Goal: Task Accomplishment & Management: Manage account settings

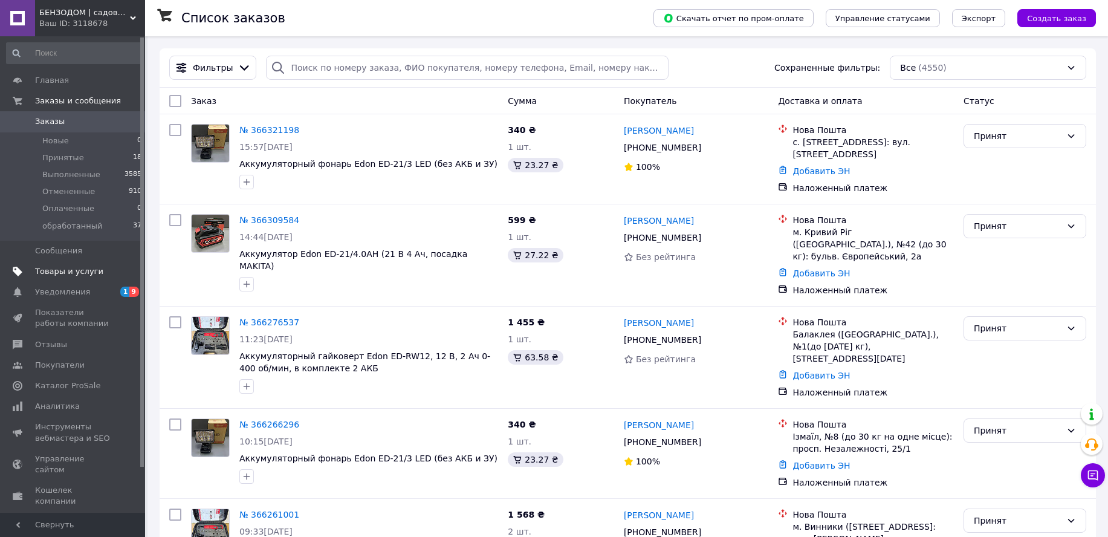
click at [74, 269] on span "Товары и услуги" at bounding box center [69, 271] width 68 height 11
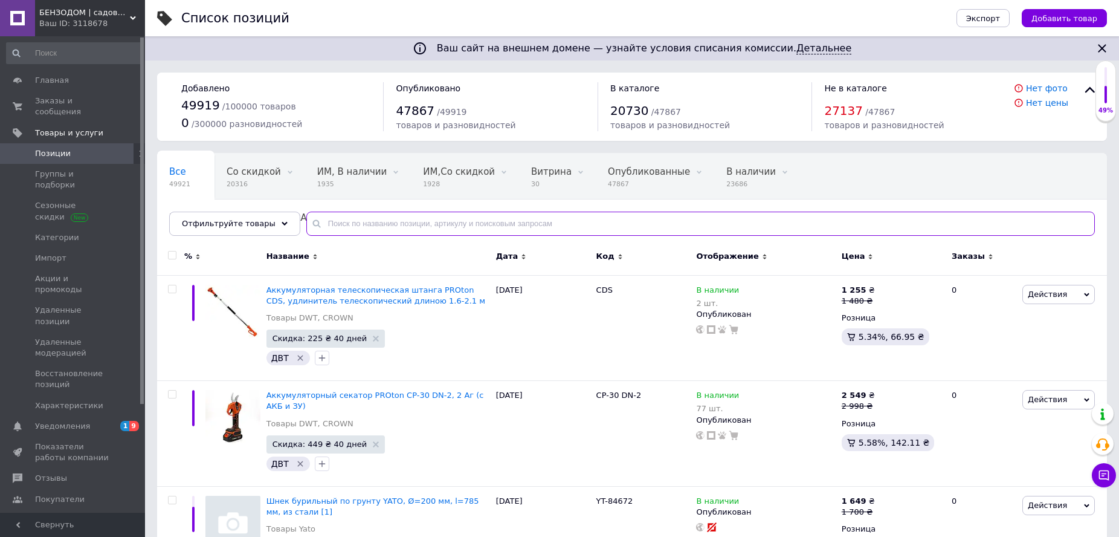
click at [403, 225] on input "text" at bounding box center [700, 224] width 789 height 24
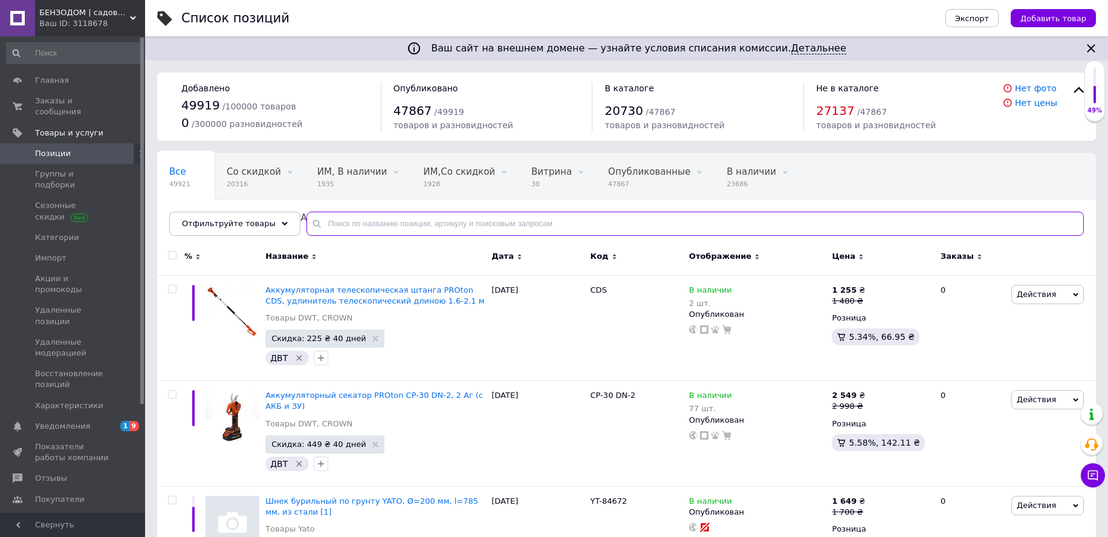
paste input "KS 300PS"
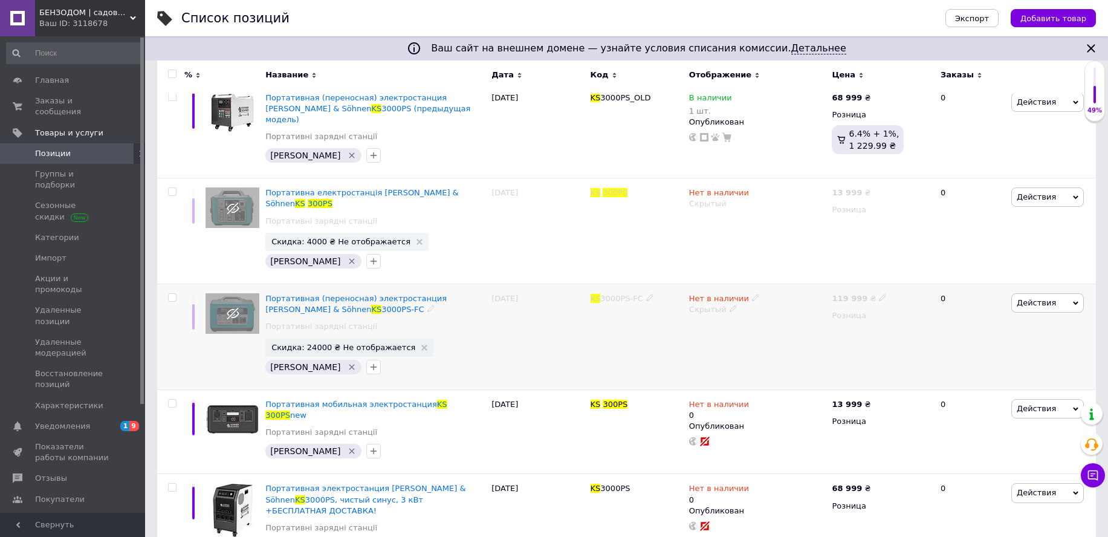
scroll to position [193, 0]
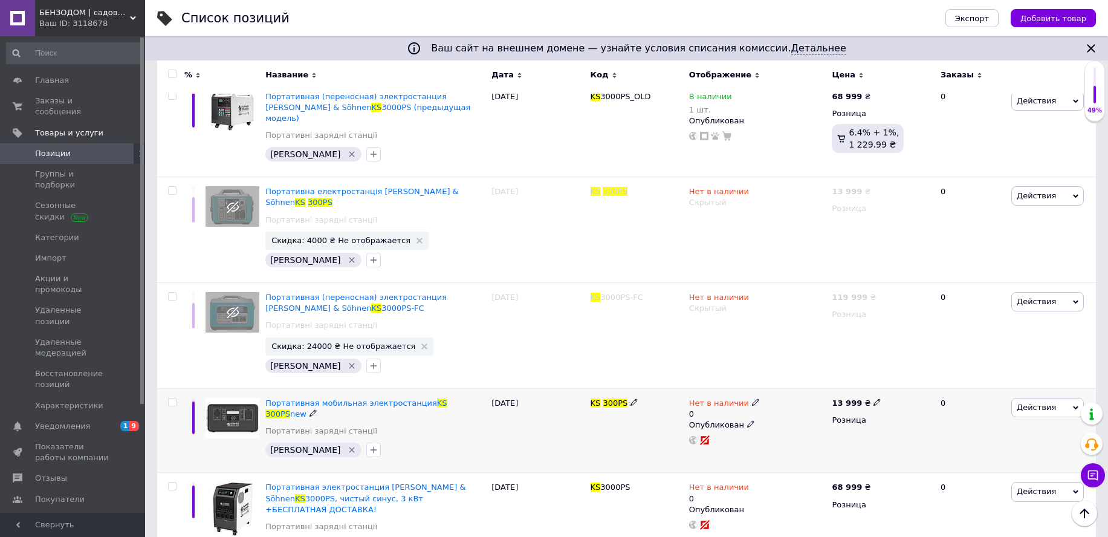
type input "KS 300PS"
click at [752, 398] on icon at bounding box center [755, 401] width 7 height 7
click at [782, 409] on li "В наличии" at bounding box center [820, 417] width 115 height 17
click at [778, 427] on input "0" at bounding box center [809, 439] width 92 height 24
click at [623, 416] on div "KS 300PS" at bounding box center [637, 430] width 99 height 85
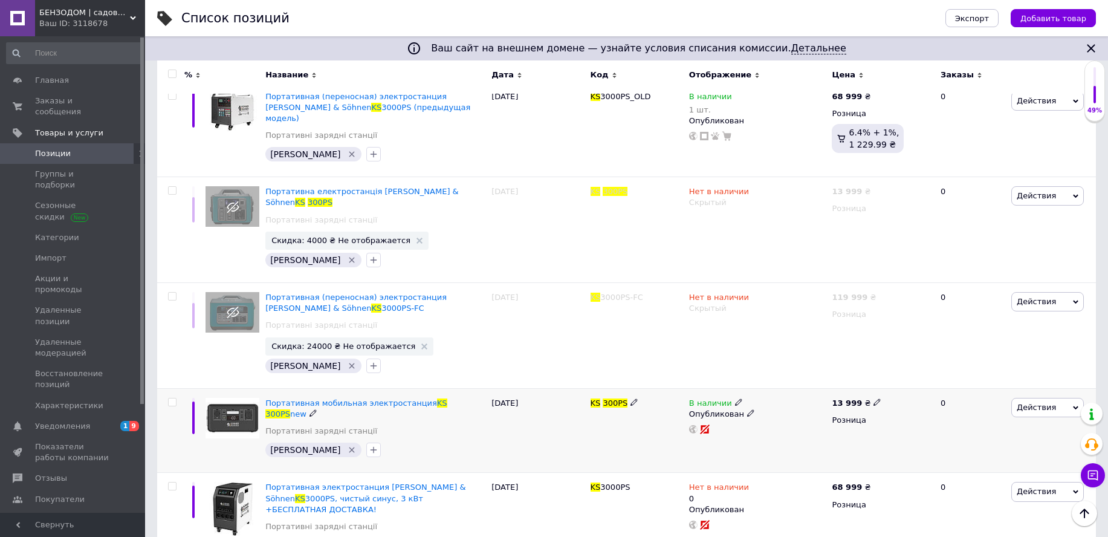
click at [728, 398] on div "В наличии" at bounding box center [716, 403] width 54 height 11
click at [769, 382] on span "В наличии" at bounding box center [778, 386] width 43 height 9
drag, startPoint x: 765, startPoint y: 409, endPoint x: 763, endPoint y: 415, distance: 6.2
click at [765, 421] on input at bounding box center [794, 433] width 92 height 24
type input "1"
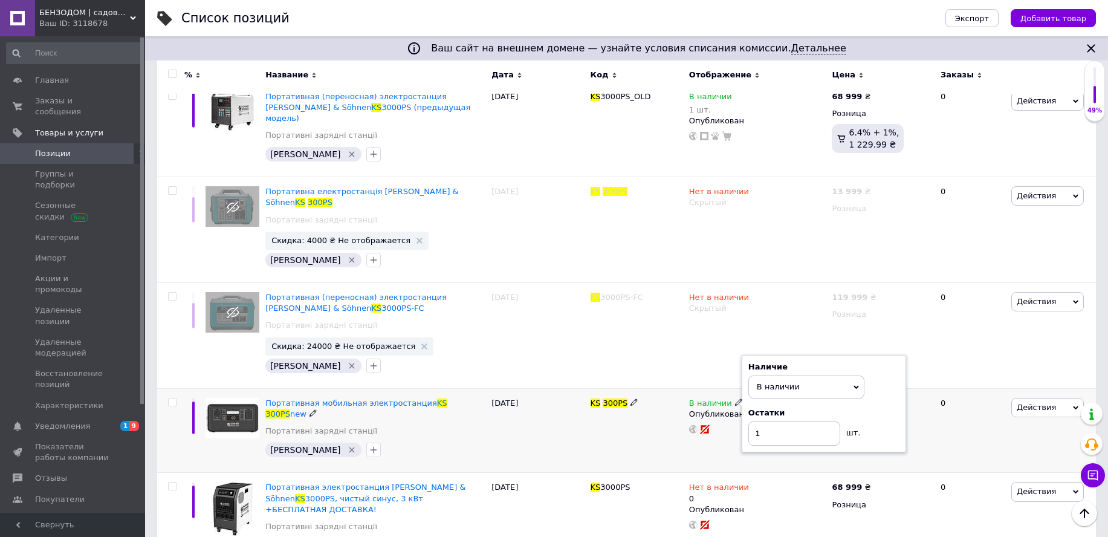
click at [633, 423] on div "KS 300PS" at bounding box center [637, 430] width 99 height 85
click at [173, 398] on input "checkbox" at bounding box center [172, 402] width 8 height 8
checkbox input "true"
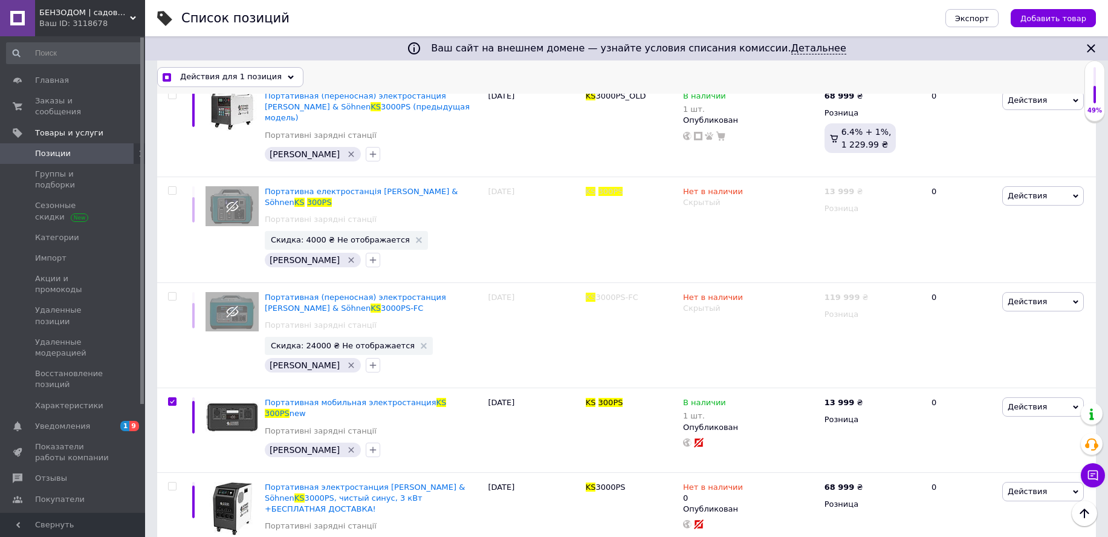
click at [278, 71] on div "Действия для 1 позиция" at bounding box center [230, 76] width 146 height 19
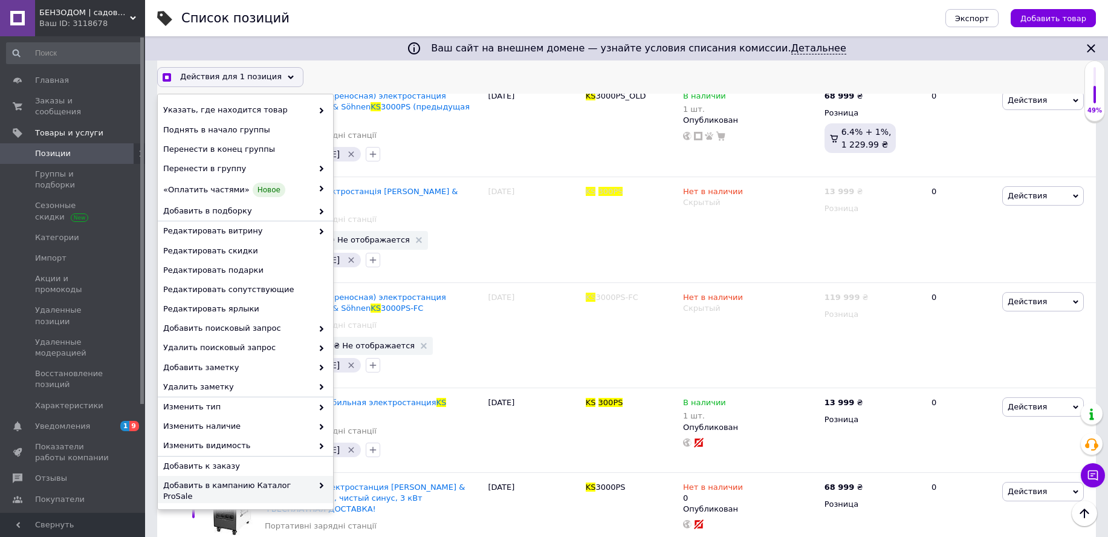
click at [314, 484] on span at bounding box center [319, 491] width 12 height 22
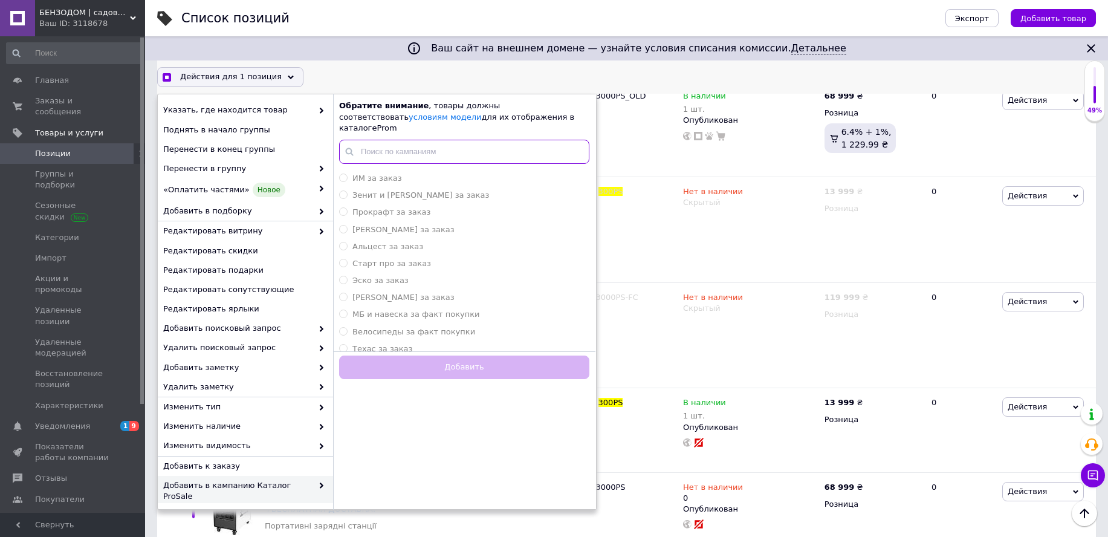
click at [410, 144] on input "text" at bounding box center [464, 152] width 250 height 24
checkbox input "true"
type input "ко"
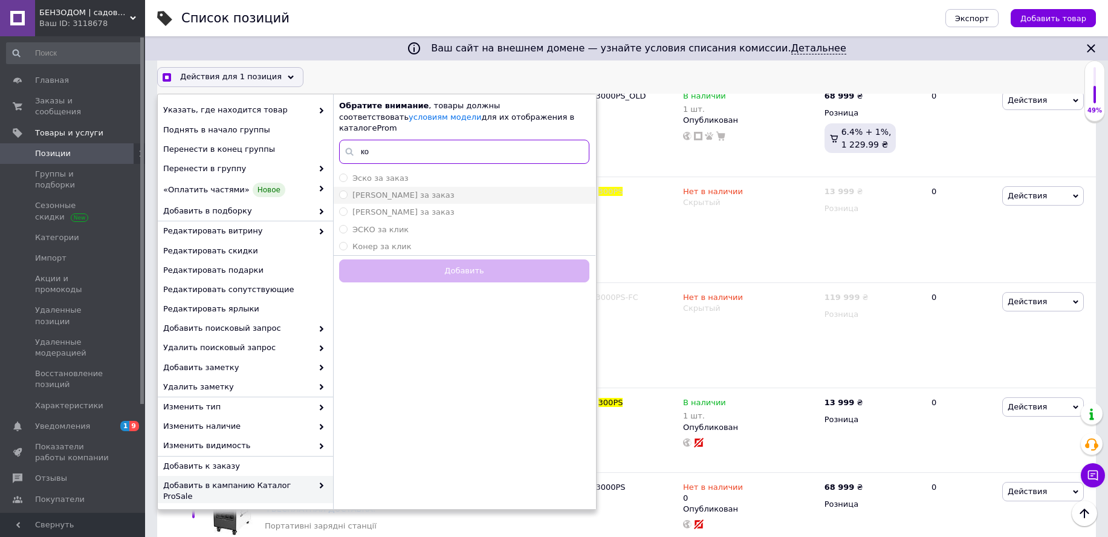
checkbox input "true"
type input "ко"
click at [413, 190] on div "[PERSON_NAME] за заказ" at bounding box center [464, 195] width 250 height 11
radio input "true"
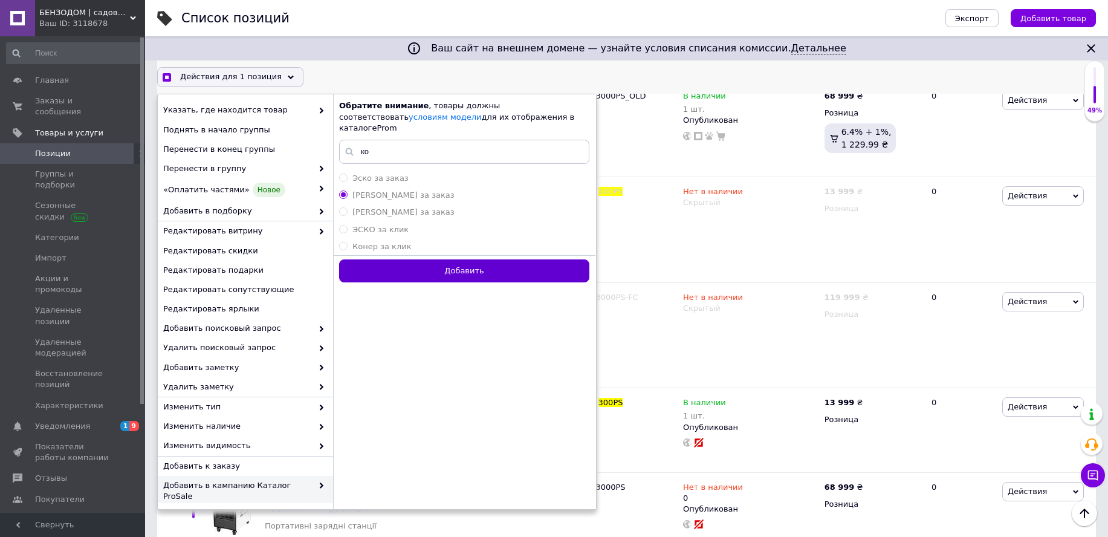
checkbox input "true"
click at [438, 259] on button "Добавить" at bounding box center [464, 271] width 250 height 24
radio input "false"
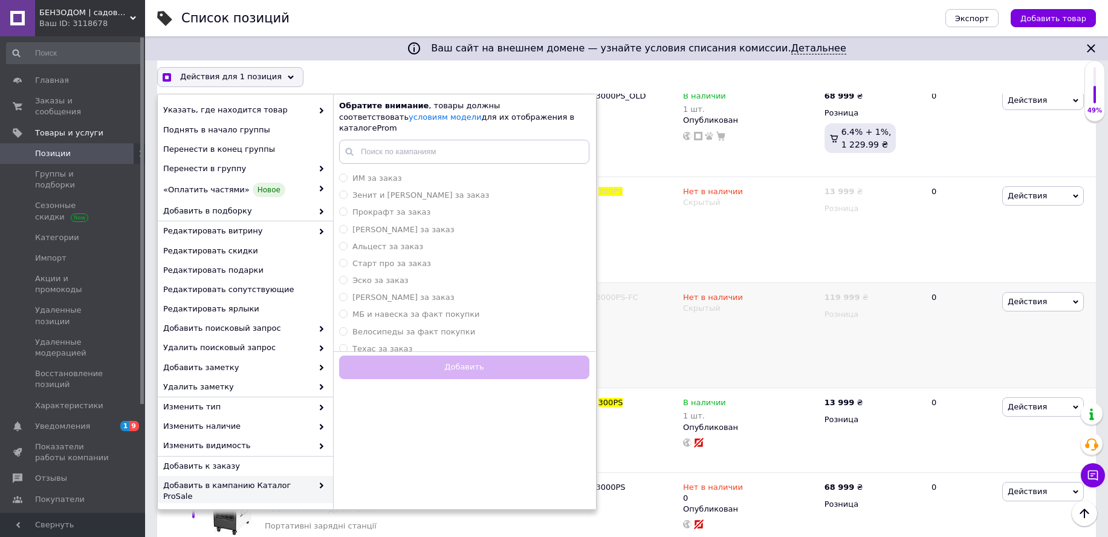
checkbox input "false"
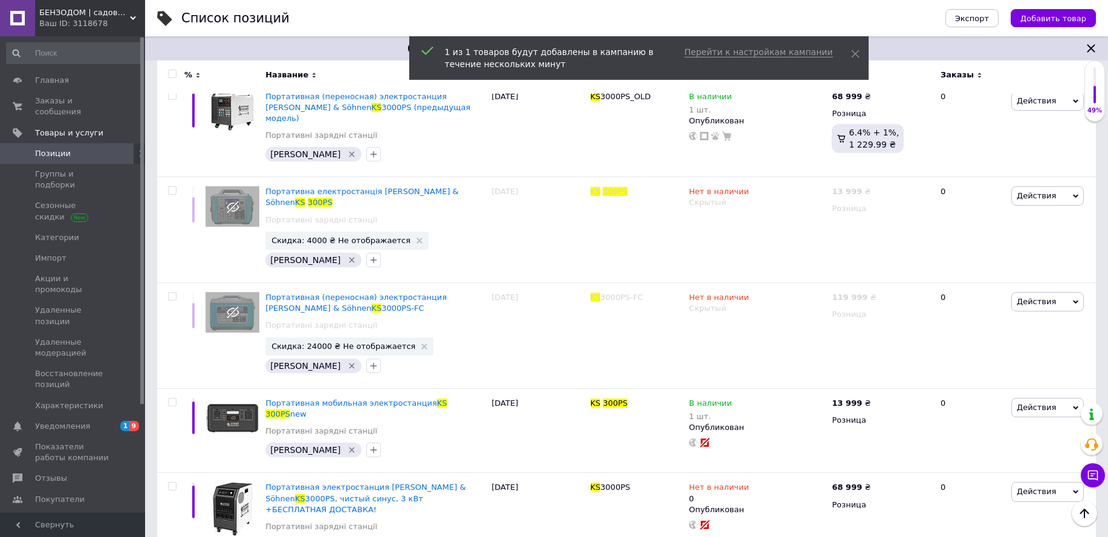
click at [69, 15] on span "БЕНЗОДОМ | садовая техника и электроинструмент" at bounding box center [84, 12] width 91 height 11
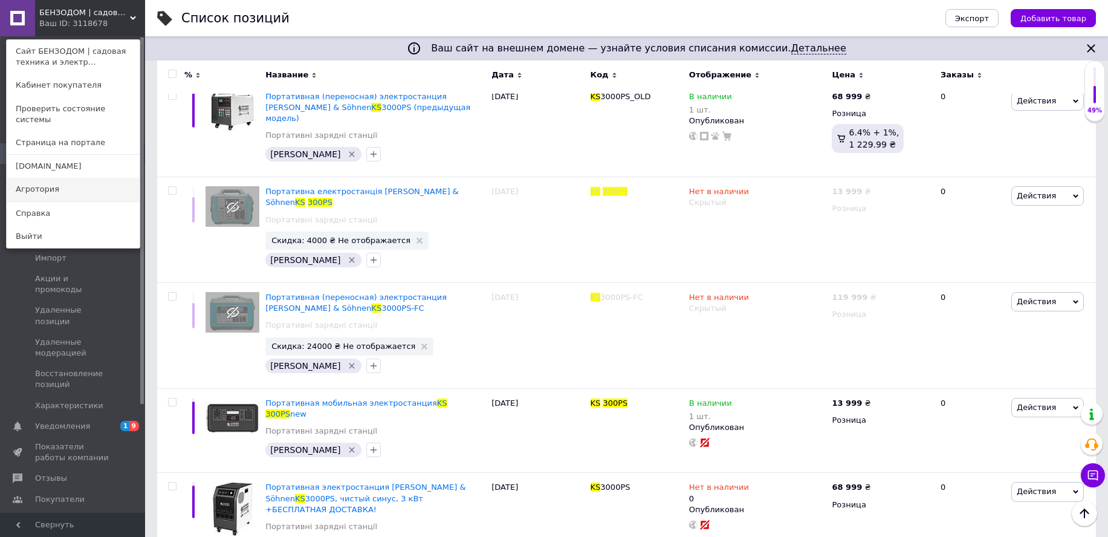
click at [65, 178] on link "Агротория" at bounding box center [73, 189] width 133 height 23
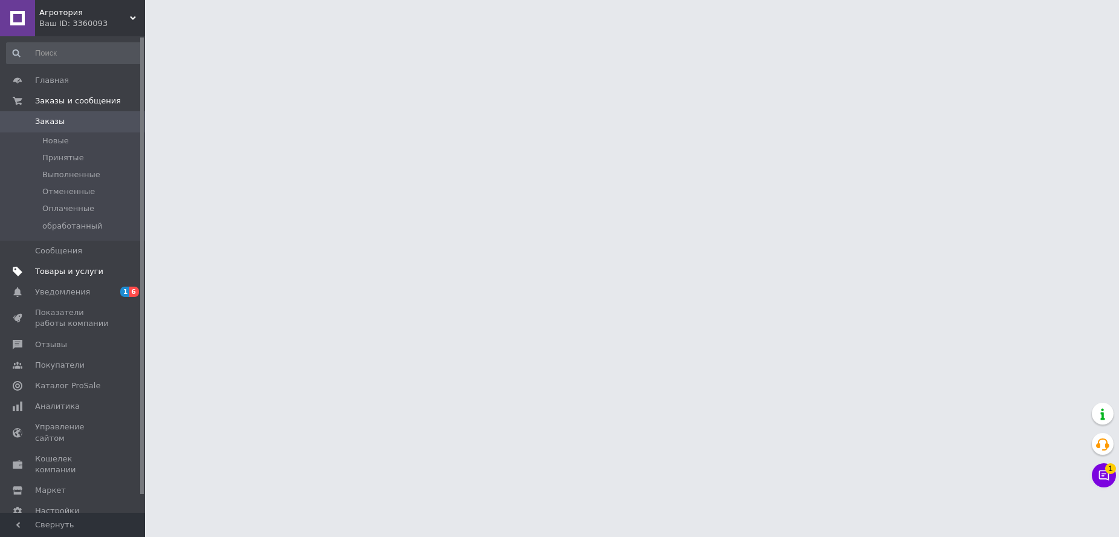
click at [77, 277] on link "Товары и услуги" at bounding box center [74, 271] width 149 height 21
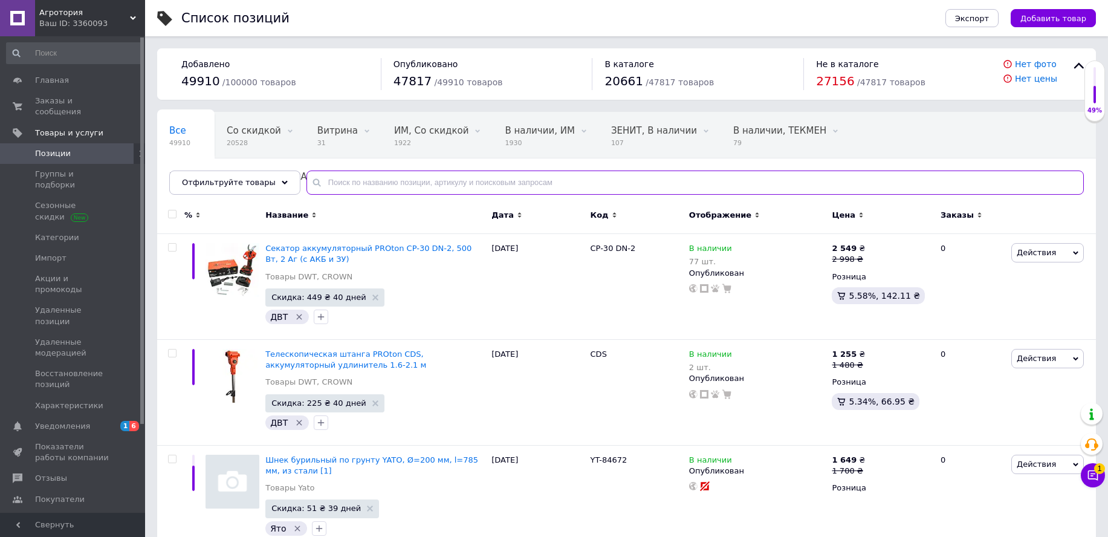
click at [364, 182] on input "text" at bounding box center [694, 182] width 777 height 24
paste input "KS 300PS"
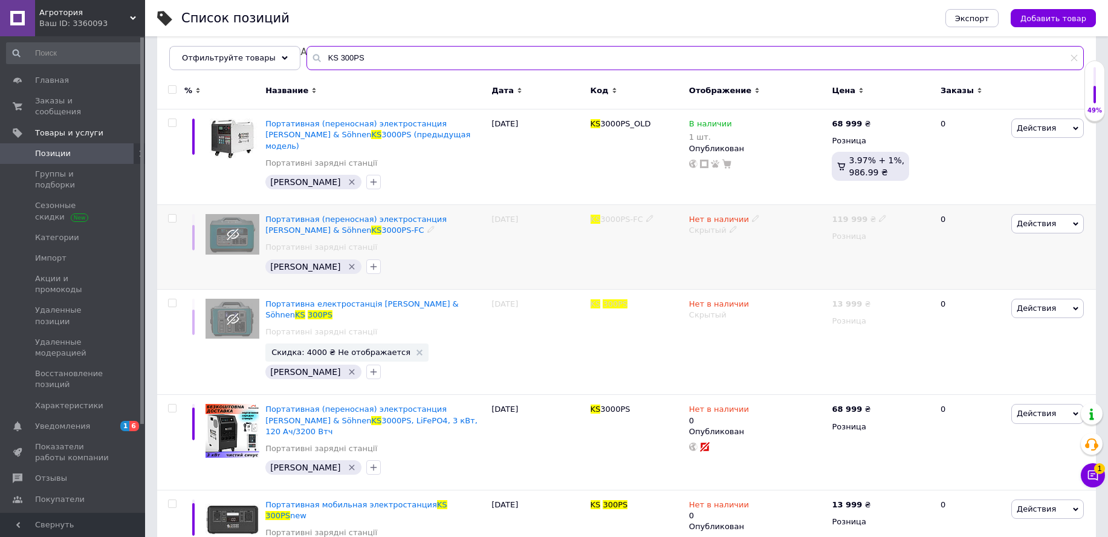
scroll to position [131, 0]
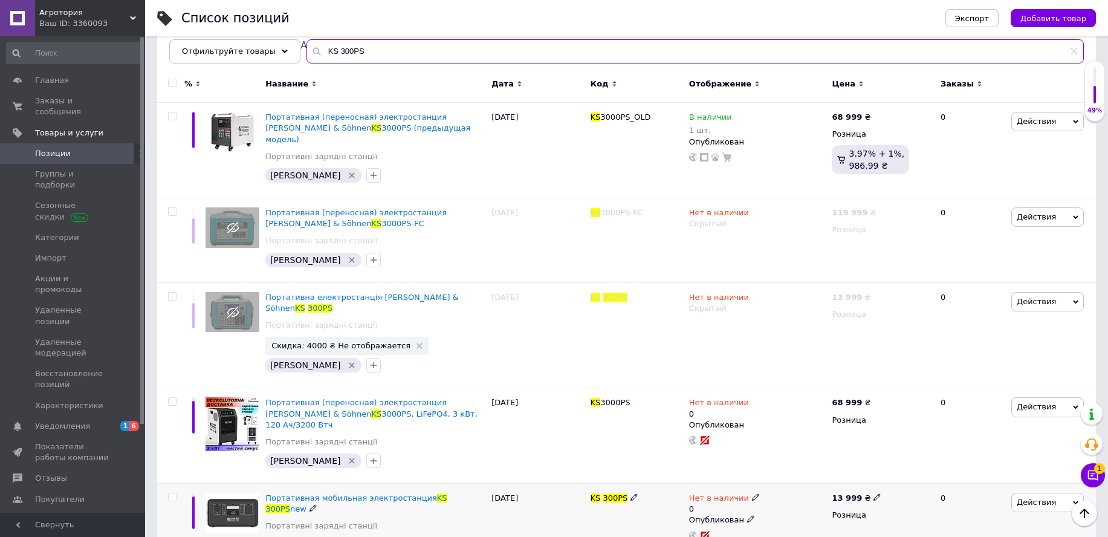
type input "KS 300PS"
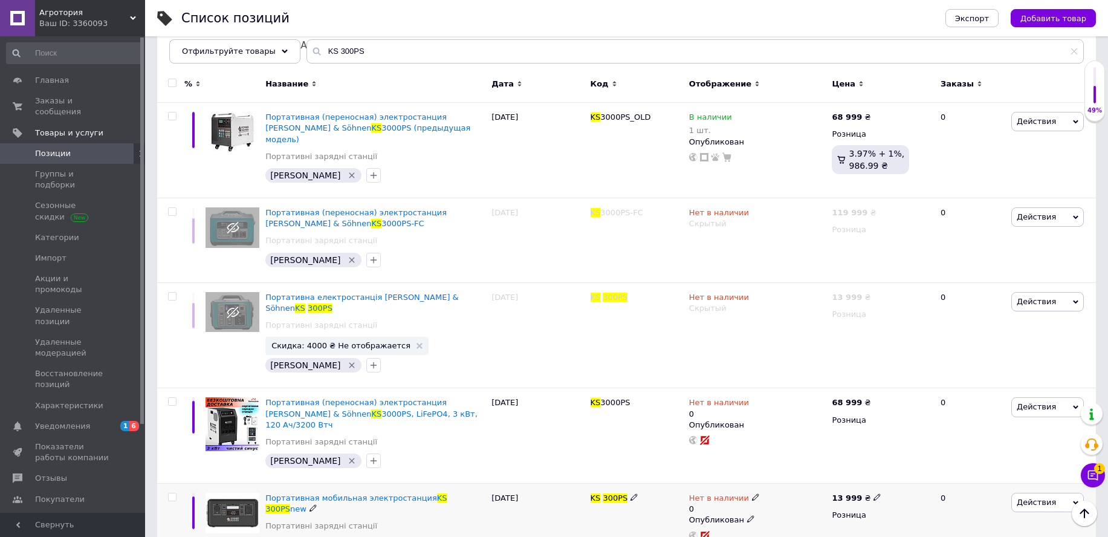
click at [752, 493] on icon at bounding box center [755, 496] width 7 height 7
click at [783, 504] on li "В наличии" at bounding box center [820, 512] width 115 height 17
click at [785, 522] on input "0" at bounding box center [809, 534] width 92 height 24
type input "1"
click at [626, 490] on div "KS 300PS" at bounding box center [637, 535] width 99 height 103
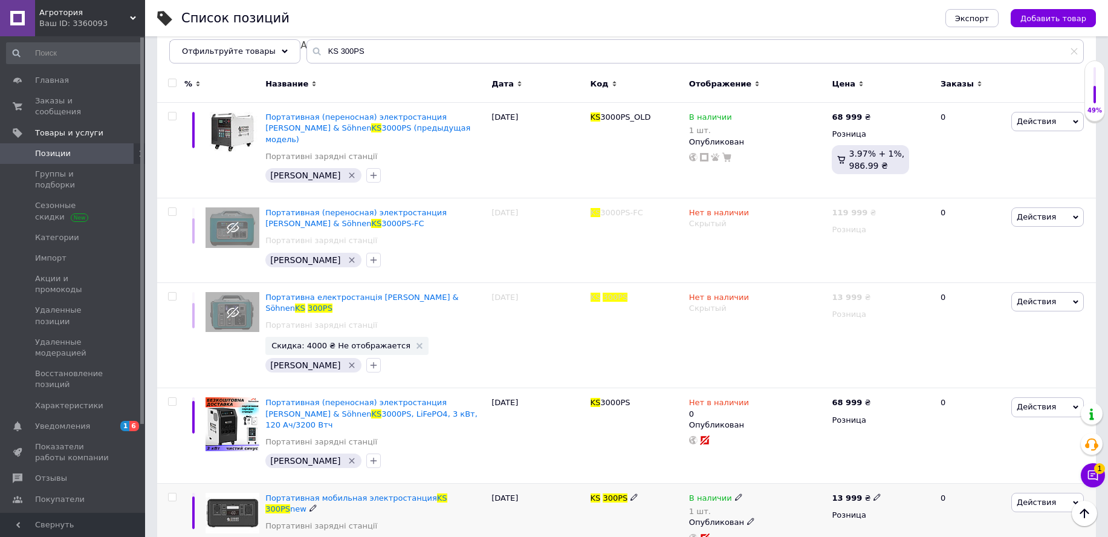
click at [176, 493] on span at bounding box center [172, 497] width 8 height 8
click at [176, 493] on input "checkbox" at bounding box center [172, 497] width 8 height 8
checkbox input "true"
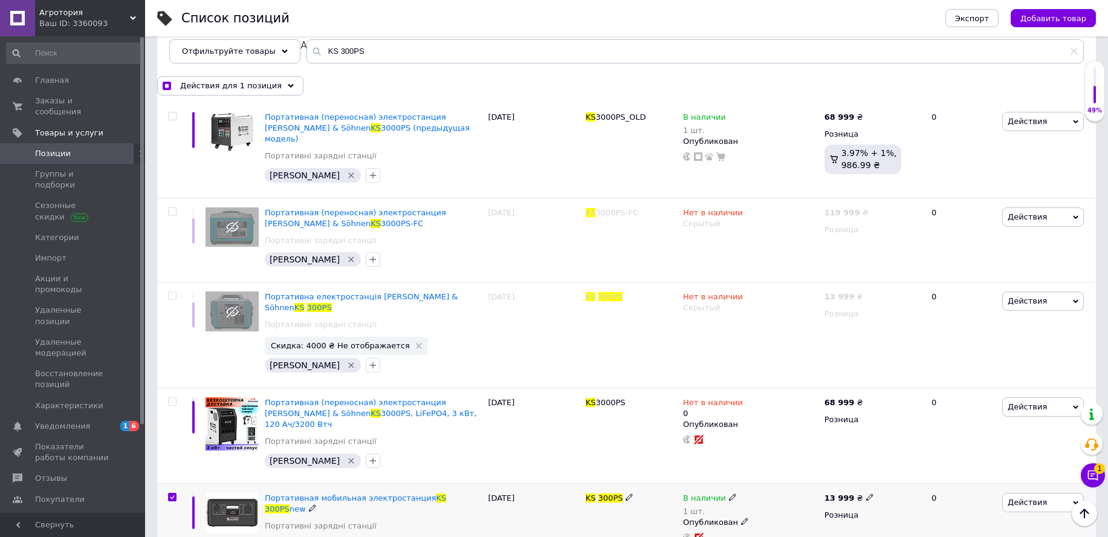
scroll to position [131, 0]
click at [270, 79] on div "Действия для 1 позиция" at bounding box center [230, 86] width 146 height 19
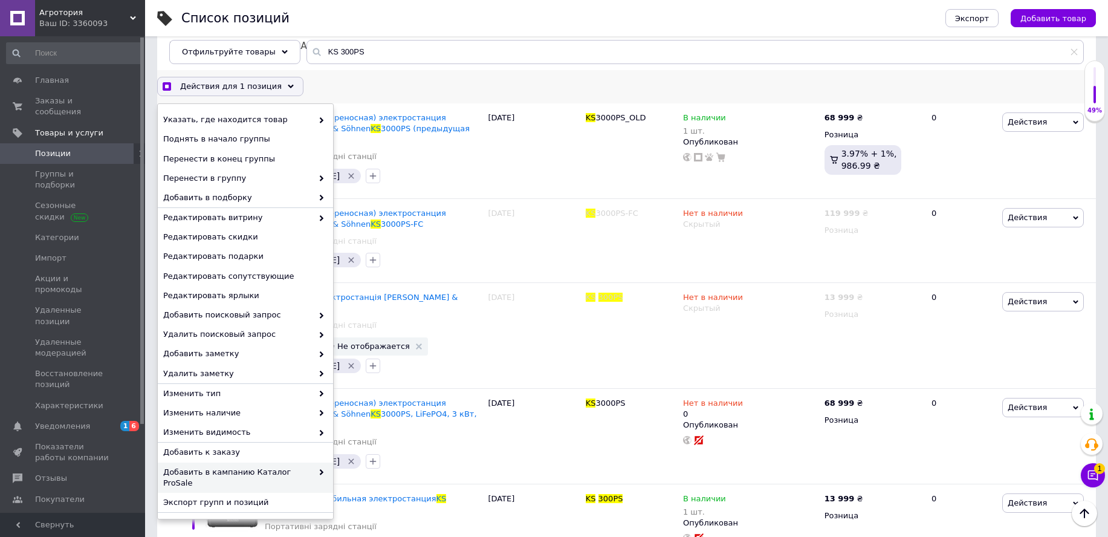
click at [291, 465] on div "Добавить в кампанию Каталог ProSale" at bounding box center [245, 477] width 175 height 30
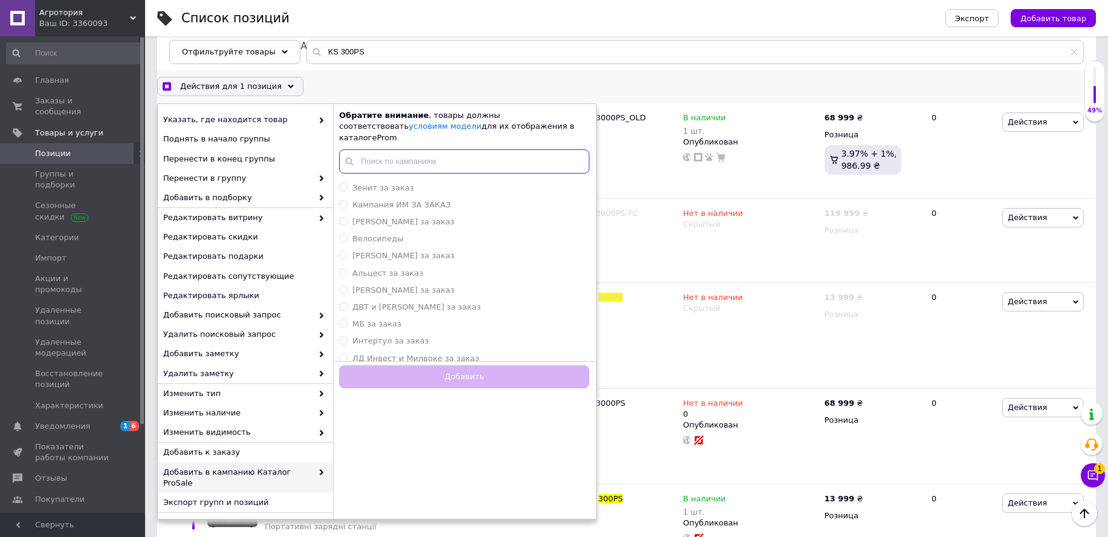
click at [437, 158] on input "text" at bounding box center [464, 161] width 250 height 24
checkbox input "true"
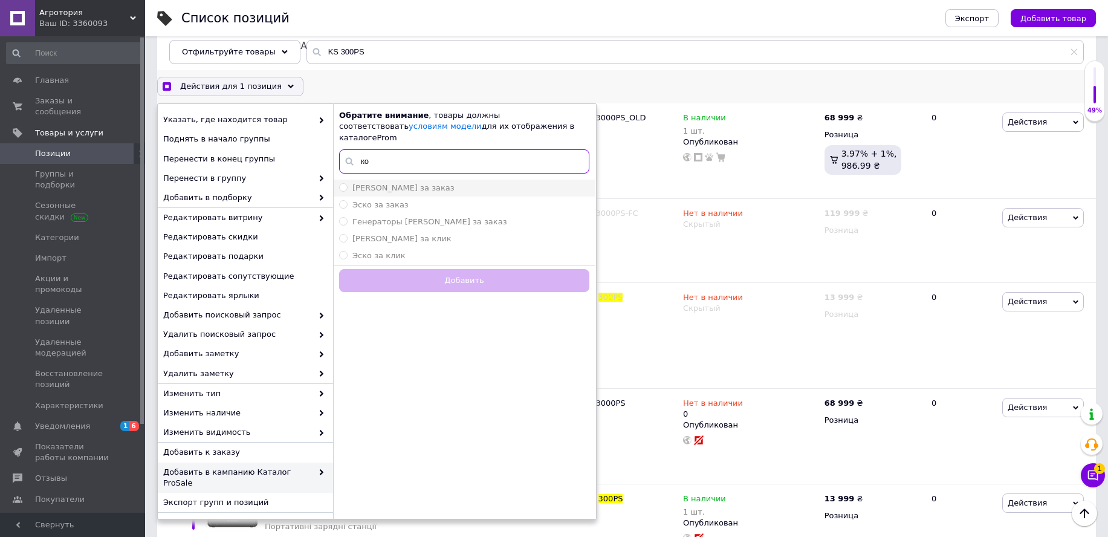
type input "ко"
click at [437, 183] on div "Конер Шонен за заказ" at bounding box center [464, 188] width 250 height 11
radio input "true"
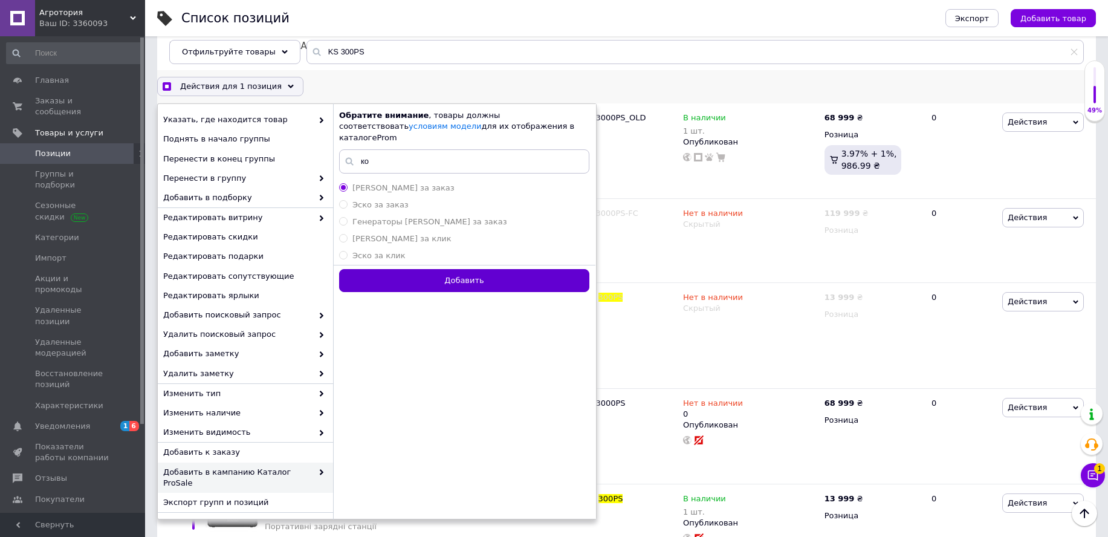
checkbox input "true"
click at [439, 271] on button "Добавить" at bounding box center [464, 281] width 250 height 24
radio input "false"
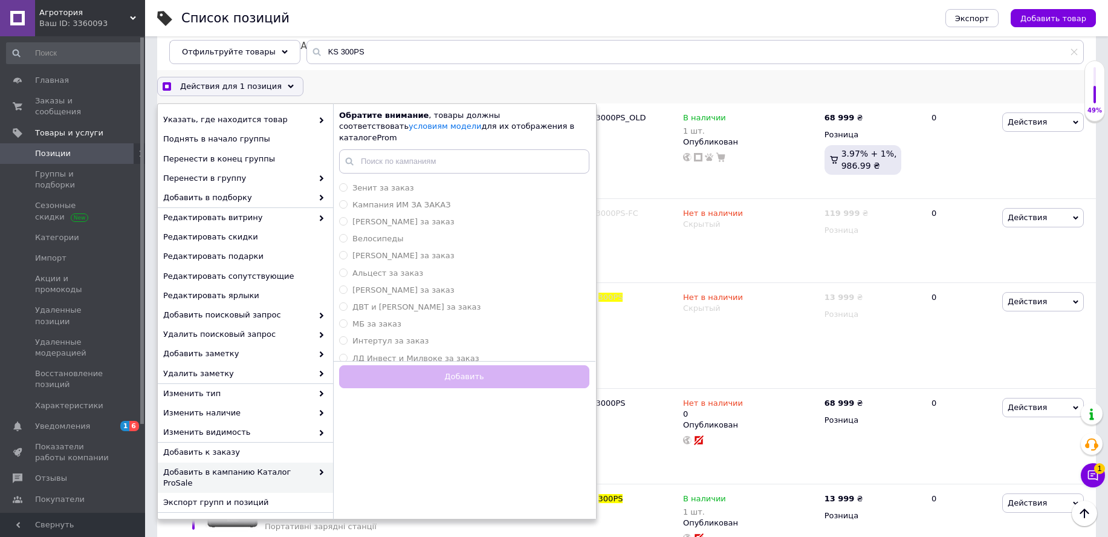
checkbox input "false"
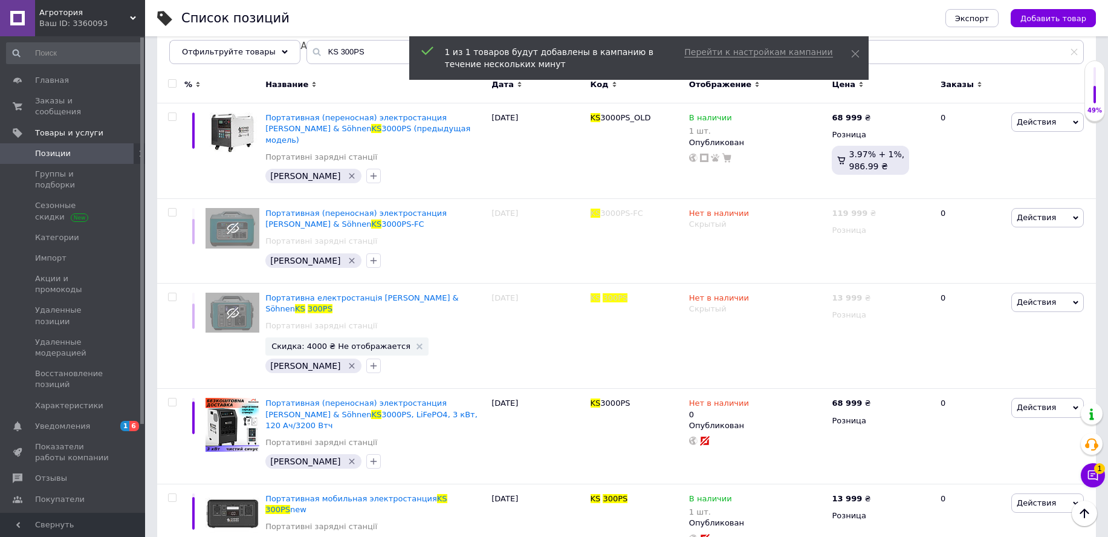
click at [82, 25] on div "Ваш ID: 3360093" at bounding box center [92, 23] width 106 height 11
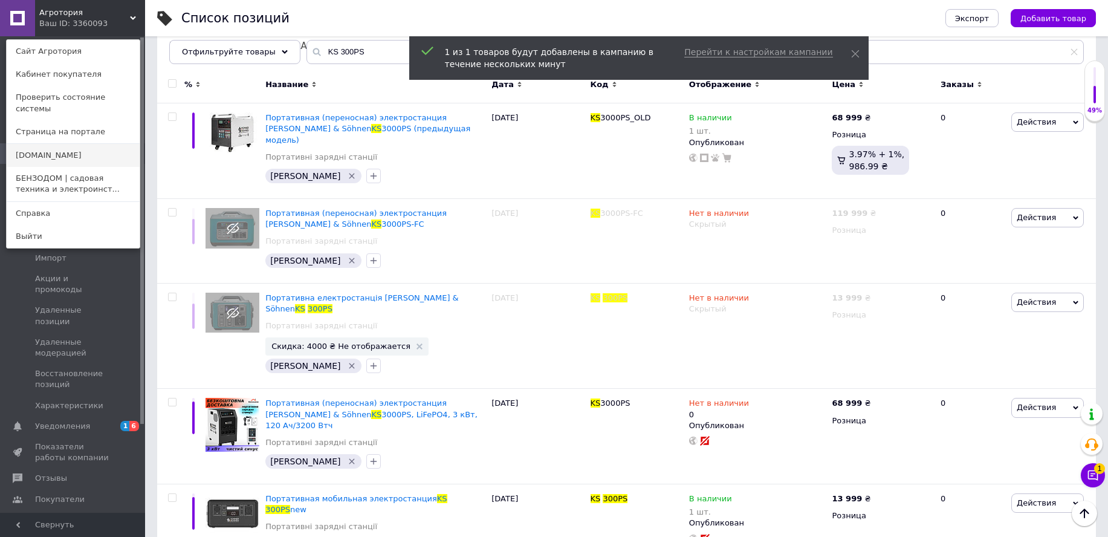
click at [74, 144] on link "[DOMAIN_NAME]" at bounding box center [73, 155] width 133 height 23
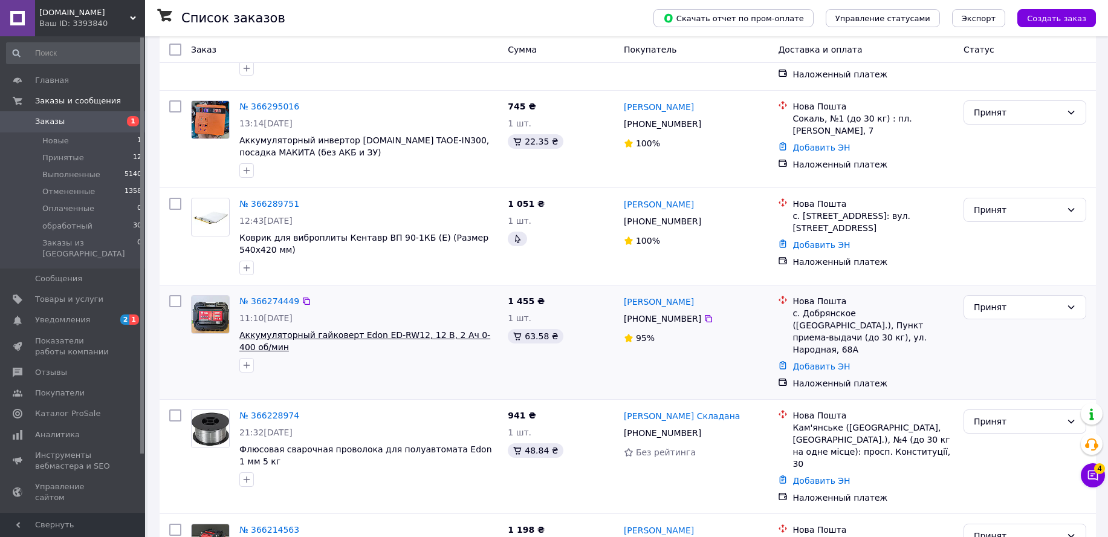
scroll to position [227, 0]
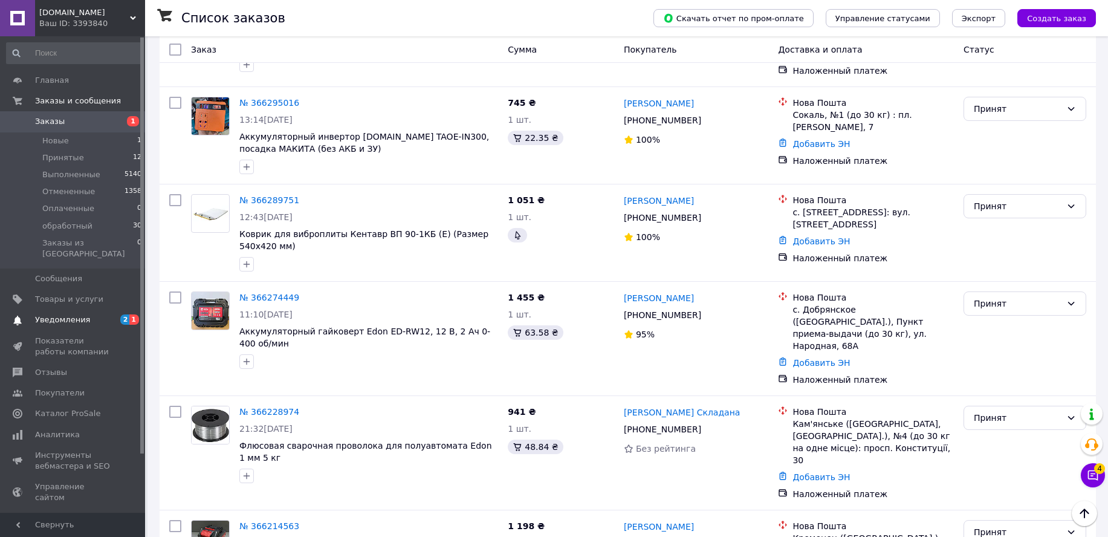
click at [72, 314] on span "Уведомления" at bounding box center [62, 319] width 55 height 11
